Goal: Task Accomplishment & Management: Manage account settings

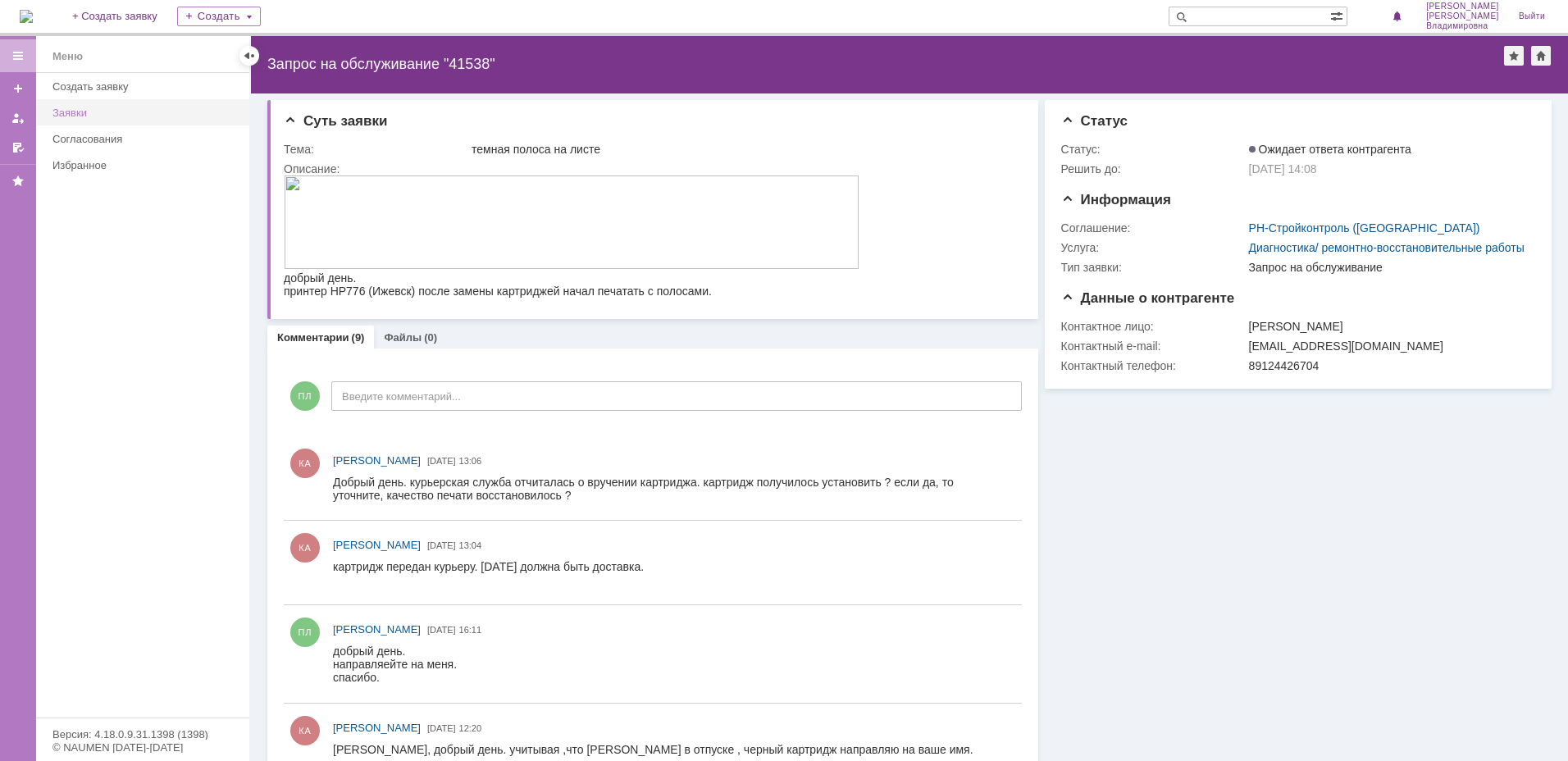
click at [94, 109] on div "Заявки" at bounding box center [146, 112] width 187 height 12
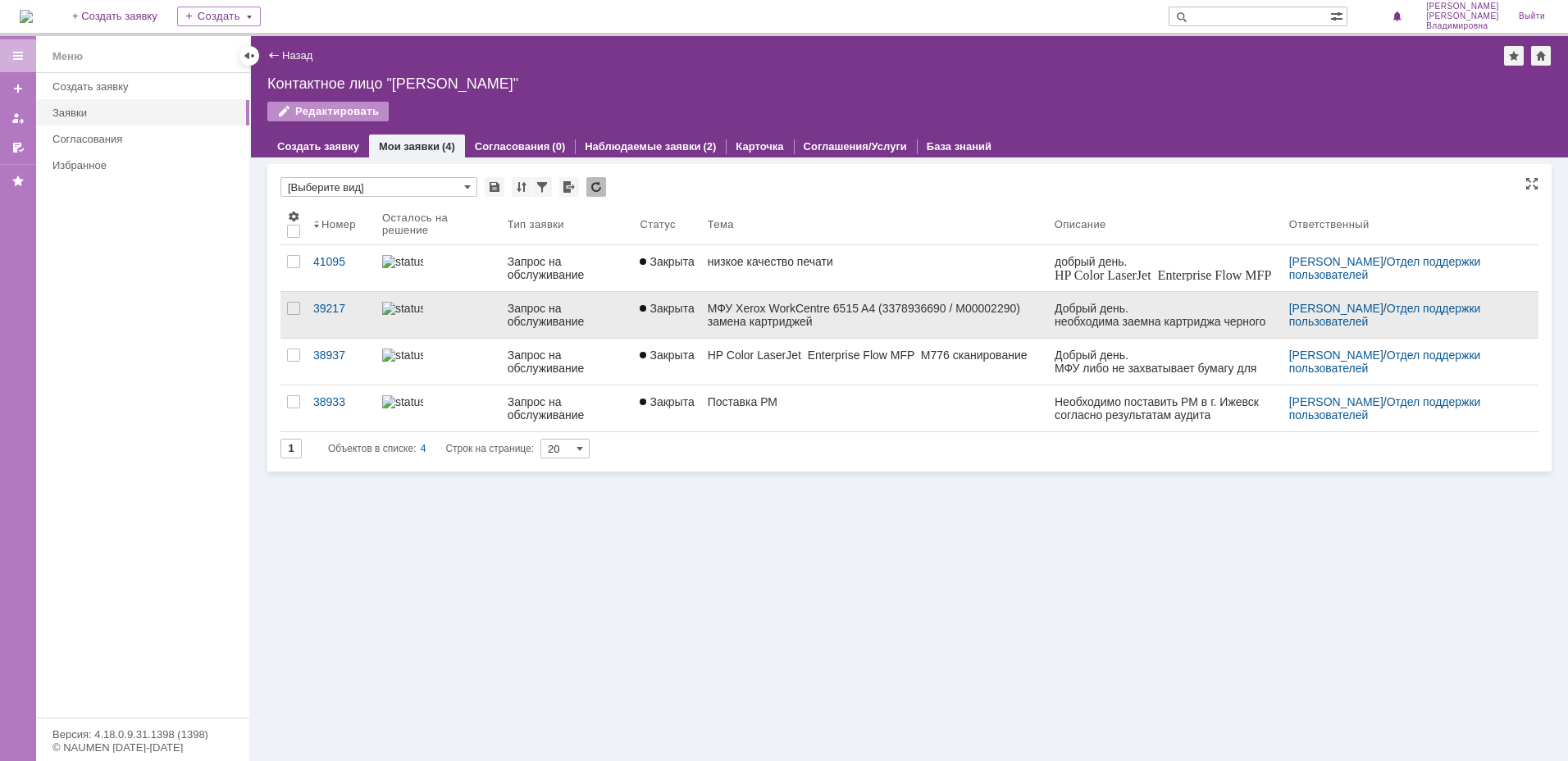
click at [872, 317] on div "МФУ Xerox WorkCentre 6515 A4 (3378936690 / М00002290) замена картриджей" at bounding box center [874, 315] width 333 height 26
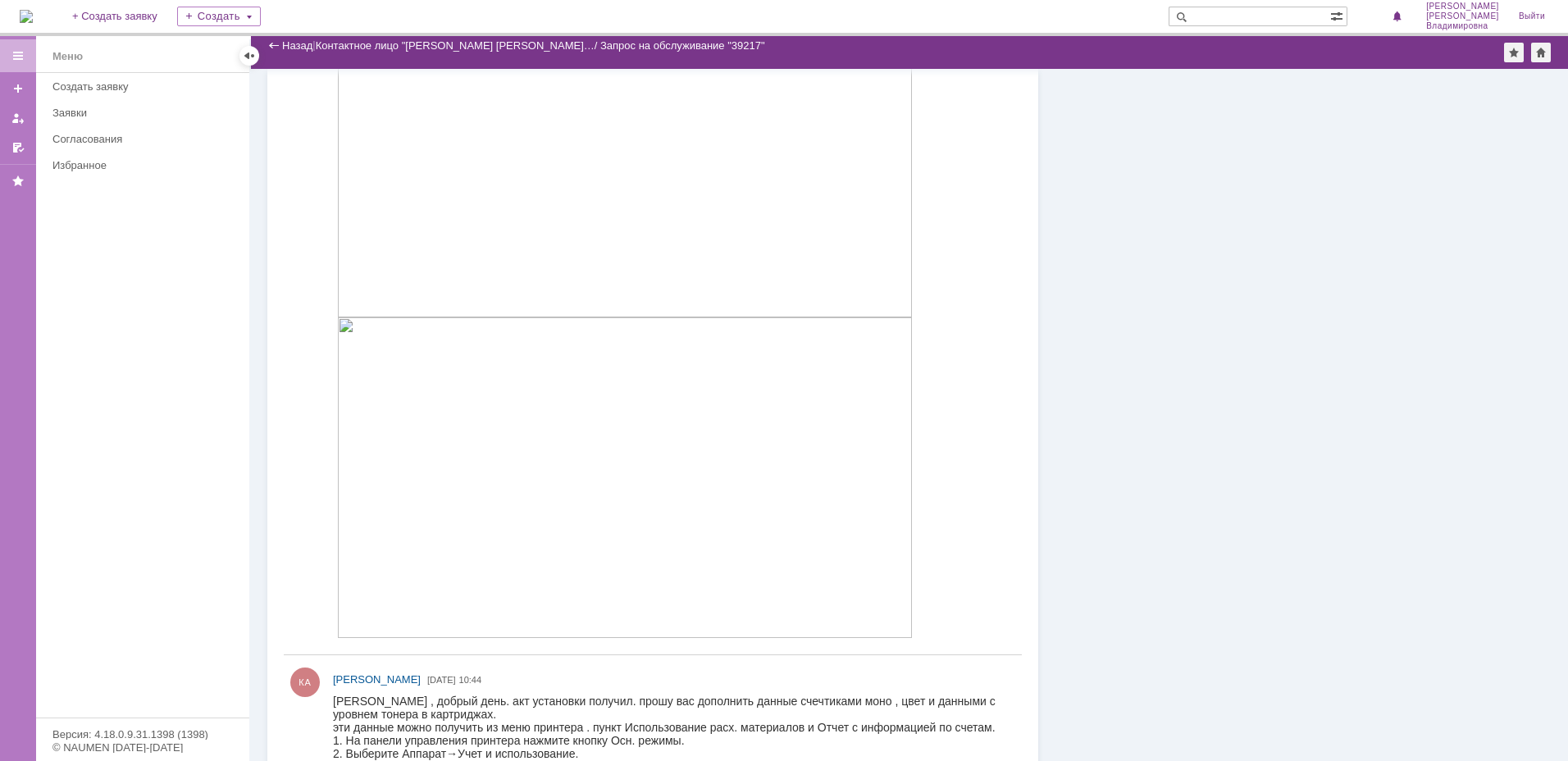
scroll to position [456, 0]
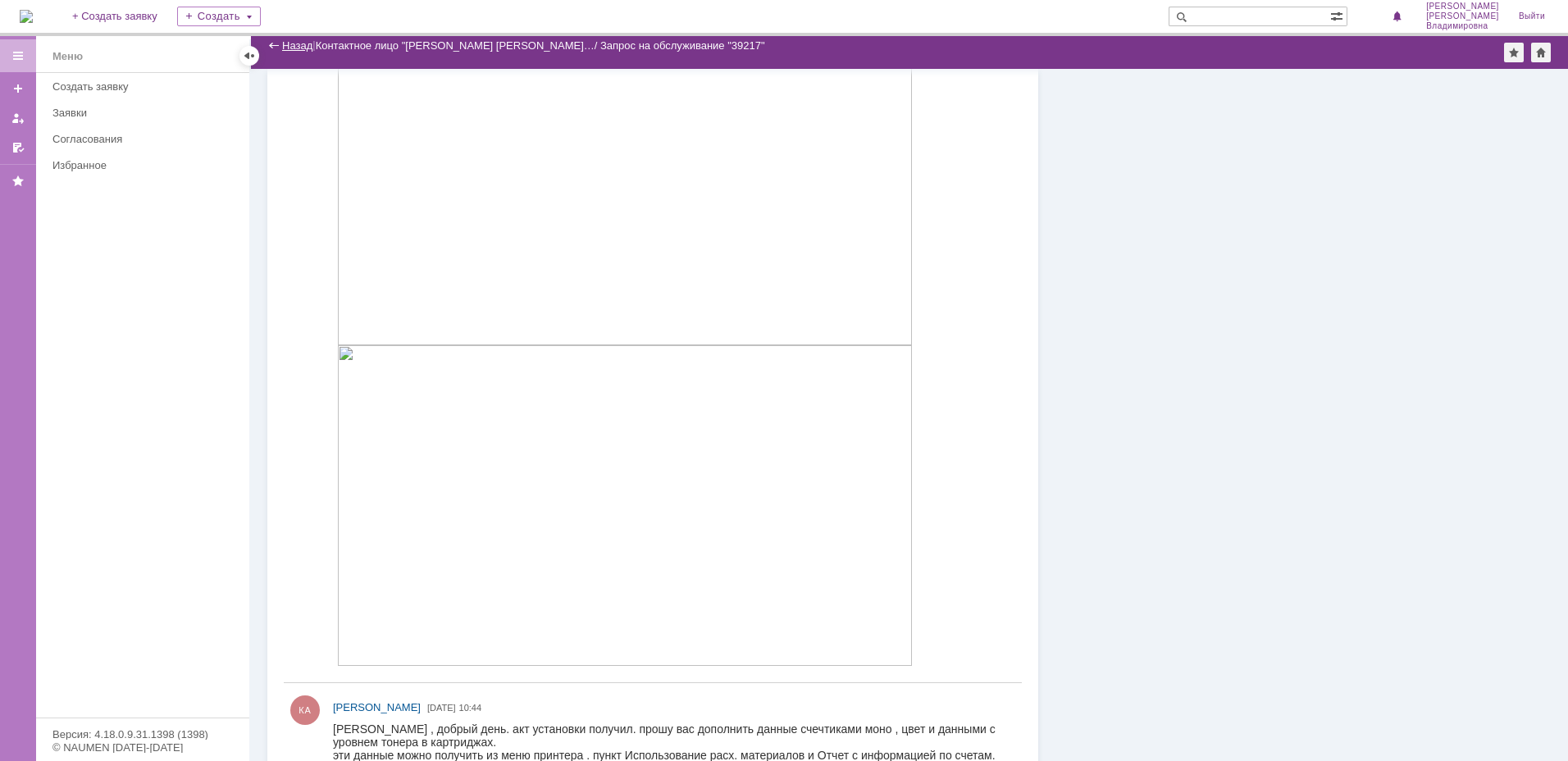
click at [294, 46] on link "Назад" at bounding box center [298, 45] width 30 height 12
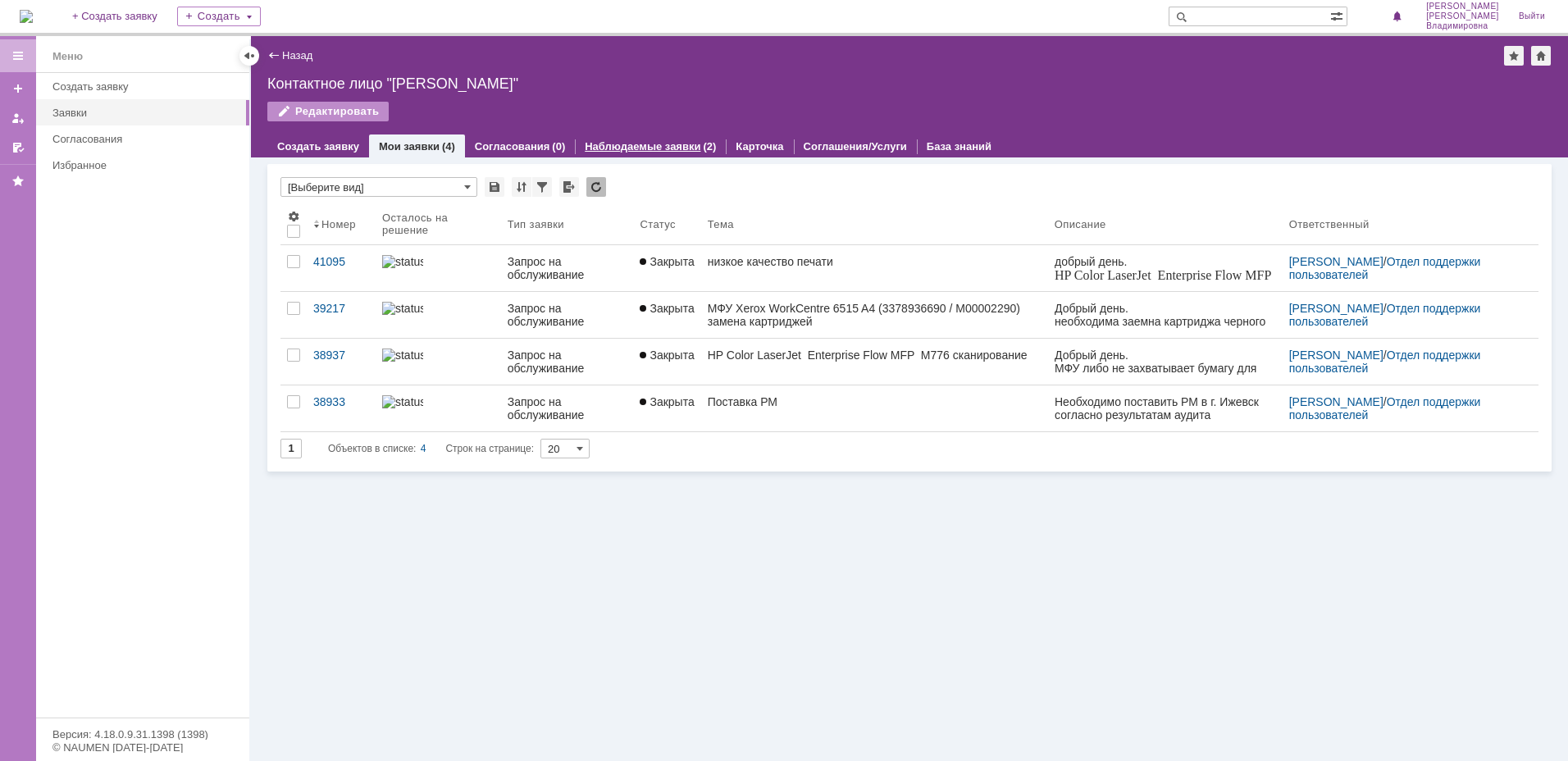
click at [647, 150] on link "Наблюдаемые заявки" at bounding box center [642, 145] width 115 height 12
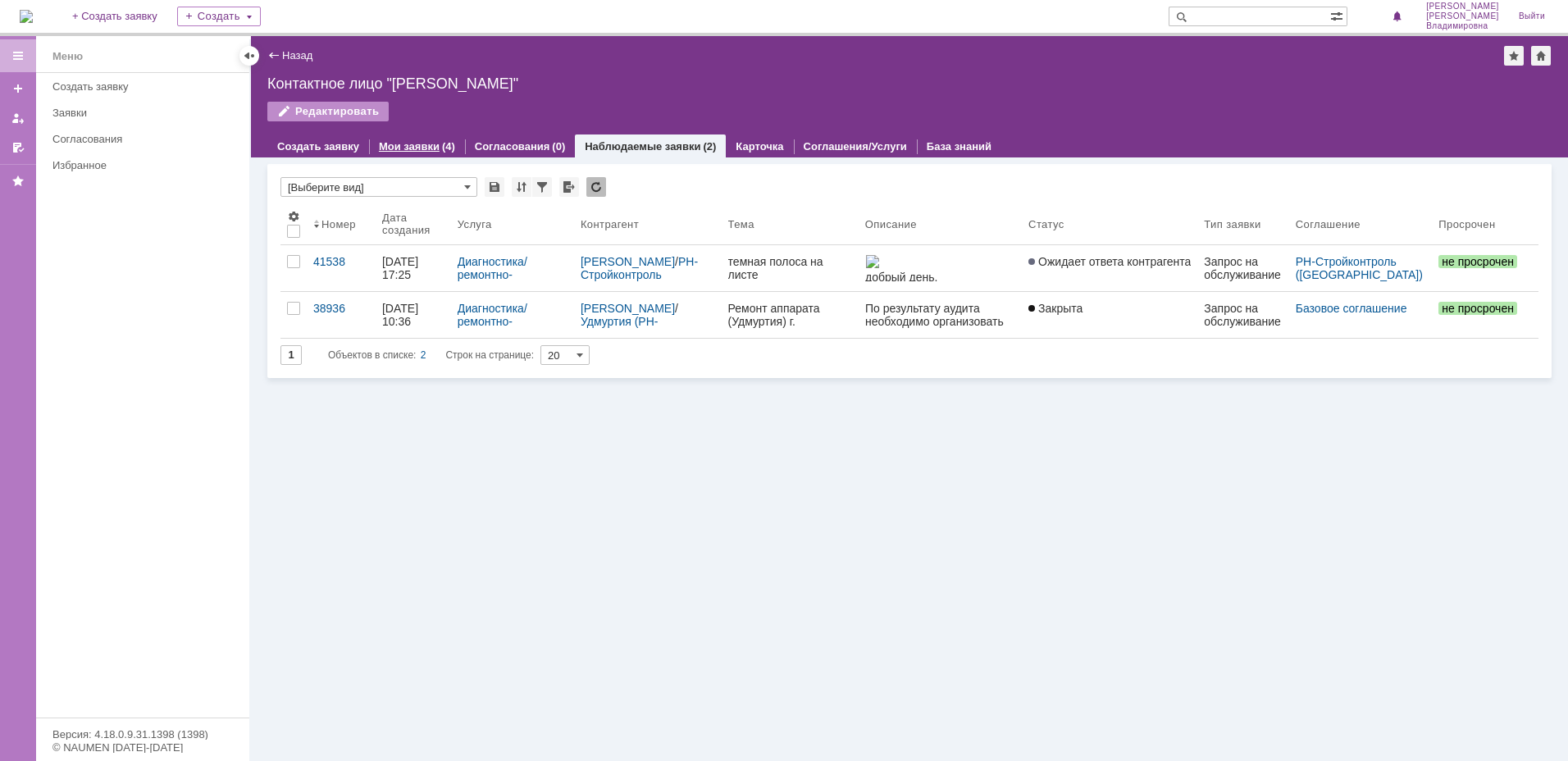
click at [402, 144] on link "Мои заявки" at bounding box center [409, 145] width 60 height 12
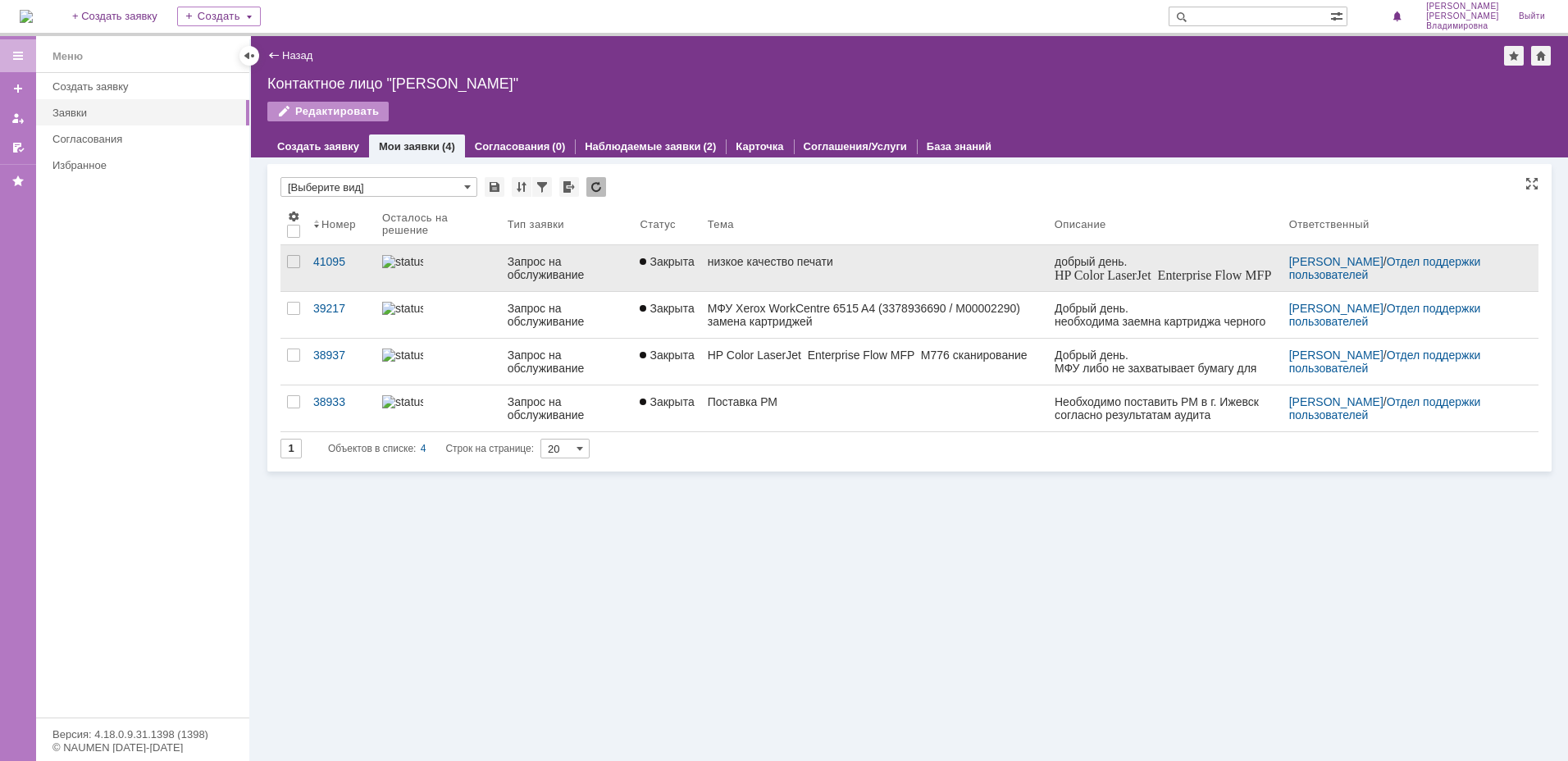
click at [434, 265] on div at bounding box center [438, 262] width 112 height 13
